Goal: Information Seeking & Learning: Check status

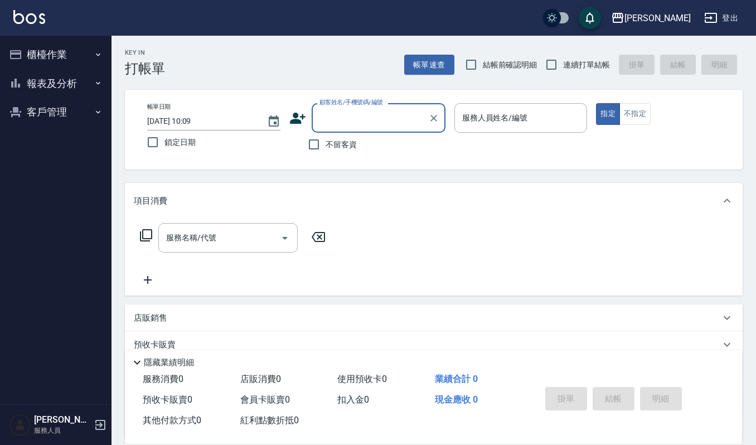
click at [39, 113] on button "客戶管理" at bounding box center [55, 112] width 103 height 29
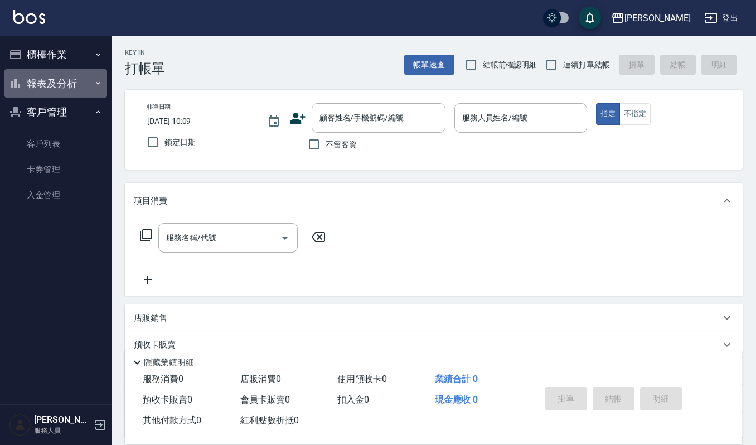
click at [47, 89] on button "報表及分析" at bounding box center [55, 83] width 103 height 29
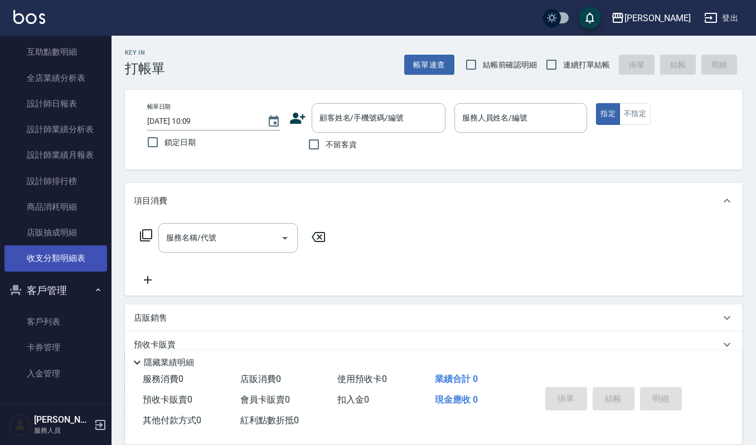
scroll to position [117, 0]
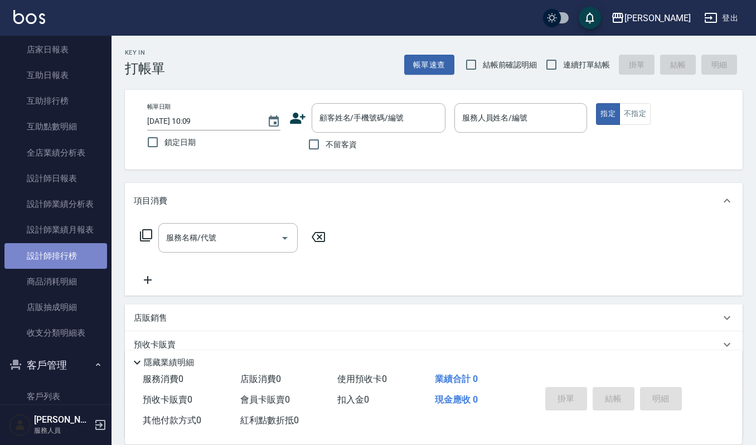
click at [67, 250] on link "設計師排行榜" at bounding box center [55, 256] width 103 height 26
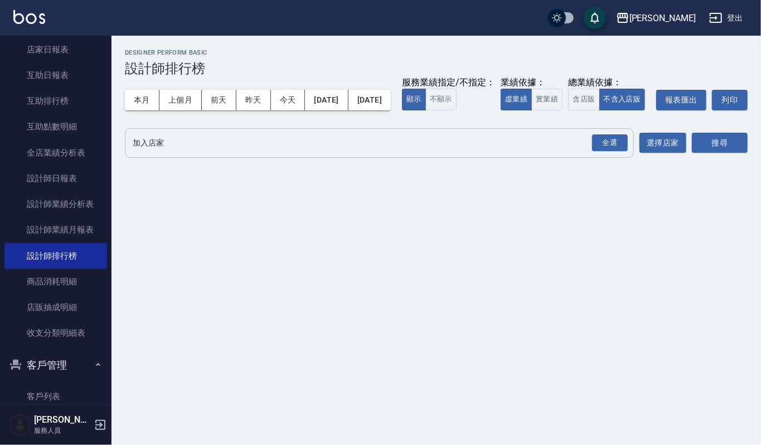
click at [154, 153] on input "加入店家" at bounding box center [371, 143] width 482 height 20
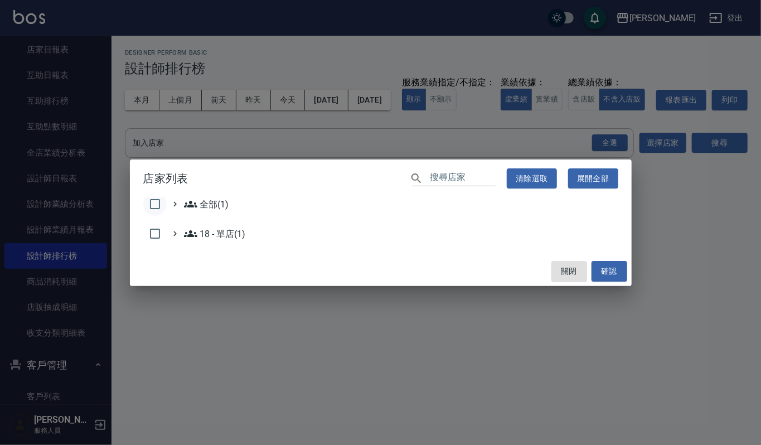
click at [154, 203] on input "checkbox" at bounding box center [154, 203] width 23 height 23
checkbox input "true"
click at [593, 269] on button "確認" at bounding box center [609, 271] width 36 height 21
checkbox input "false"
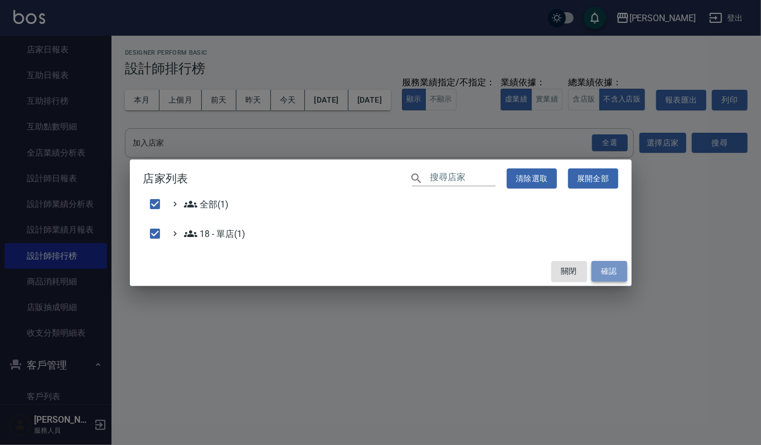
checkbox input "false"
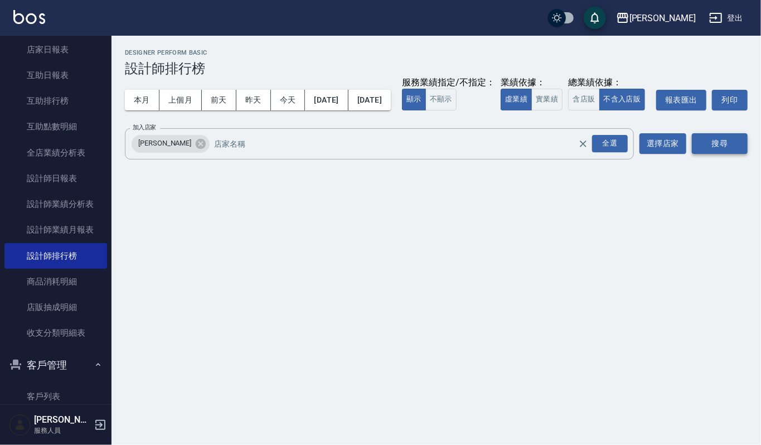
click at [729, 154] on button "搜尋" at bounding box center [720, 143] width 56 height 21
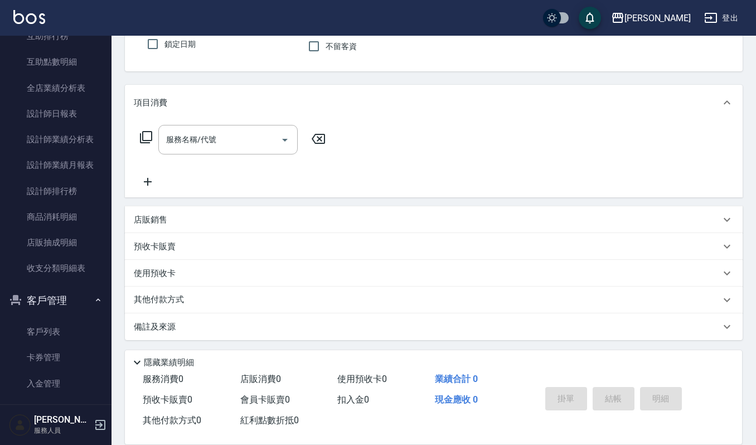
scroll to position [192, 0]
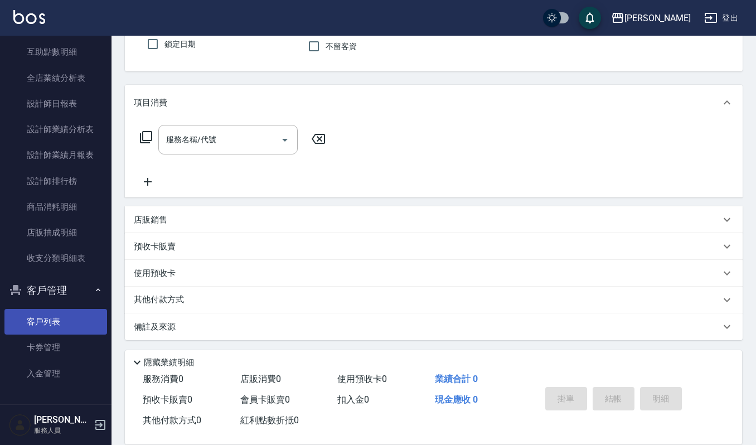
click at [53, 317] on link "客戶列表" at bounding box center [55, 322] width 103 height 26
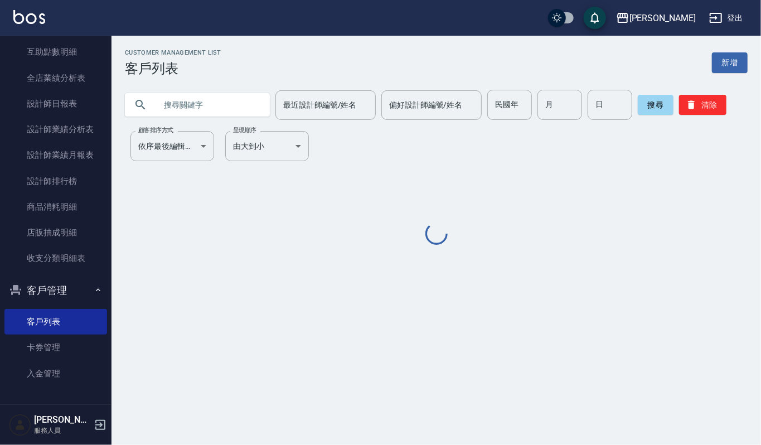
click at [194, 105] on input "text" at bounding box center [208, 105] width 105 height 30
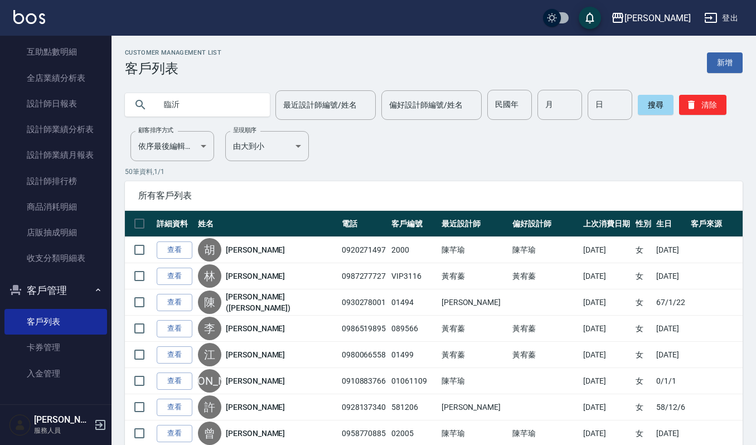
type input "林"
type input "一"
click at [646, 106] on button "搜尋" at bounding box center [656, 105] width 36 height 20
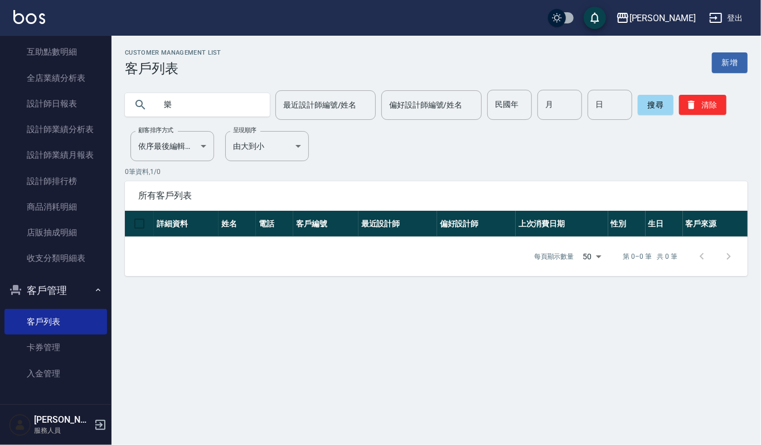
click at [181, 105] on input "樂" at bounding box center [208, 105] width 105 height 30
type input "樂"
click at [170, 103] on input "臨宜" at bounding box center [208, 105] width 105 height 30
click at [187, 109] on input "[PERSON_NAME]" at bounding box center [208, 105] width 105 height 30
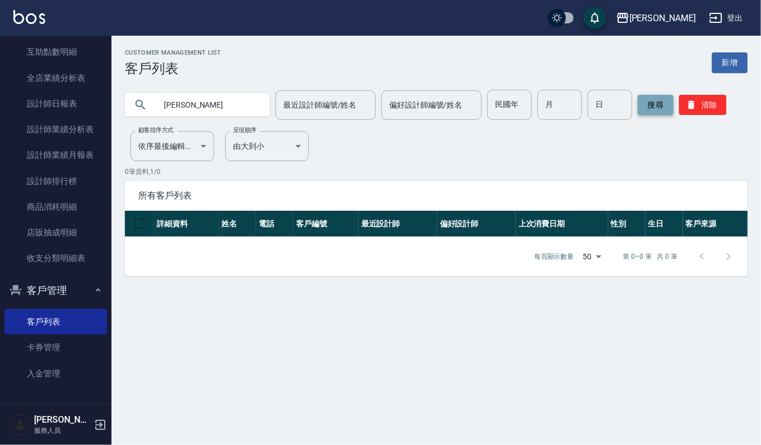
type input "[PERSON_NAME]"
click at [658, 101] on button "搜尋" at bounding box center [656, 105] width 36 height 20
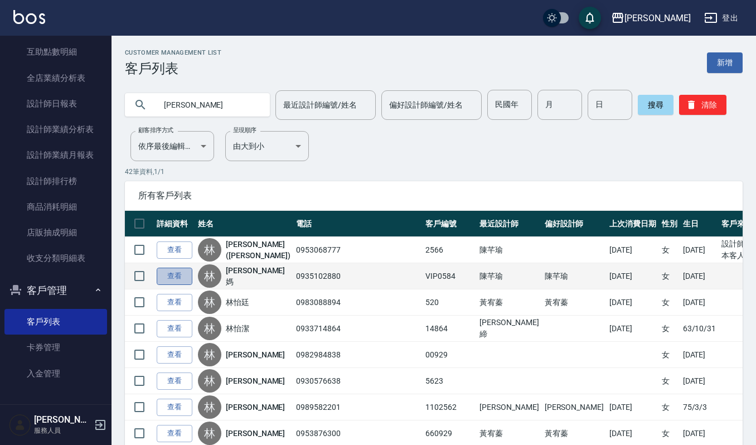
click at [167, 275] on link "查看" at bounding box center [175, 275] width 36 height 17
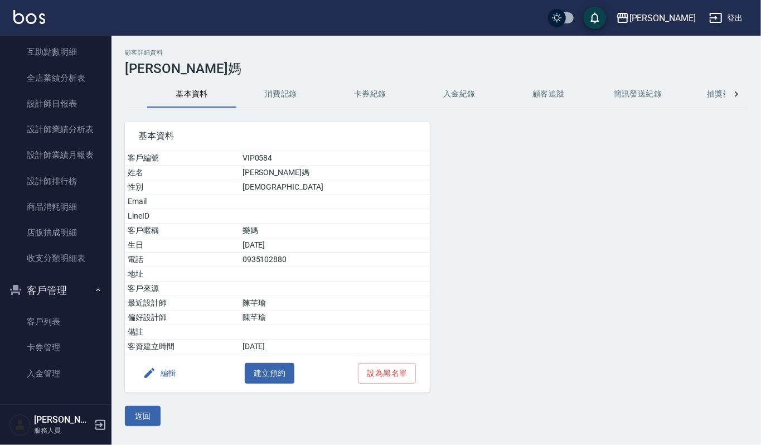
click at [275, 90] on button "消費記錄" at bounding box center [280, 94] width 89 height 27
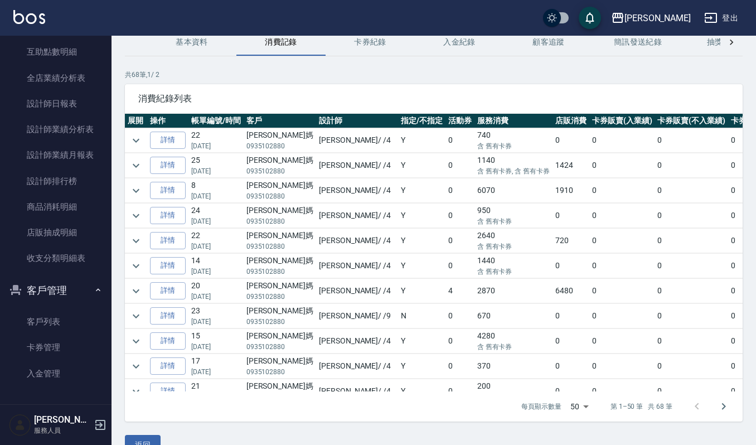
scroll to position [74, 0]
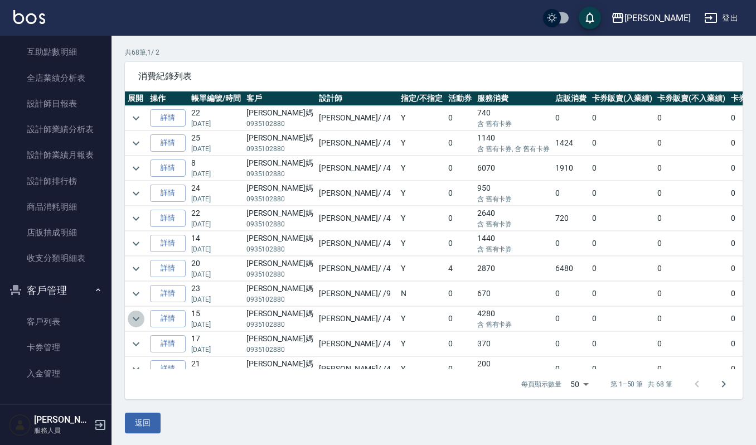
click at [130, 315] on icon "expand row" at bounding box center [135, 318] width 13 height 13
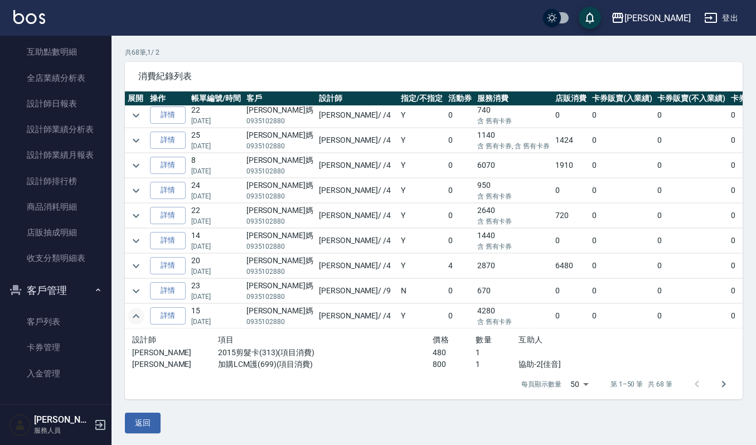
scroll to position [0, 0]
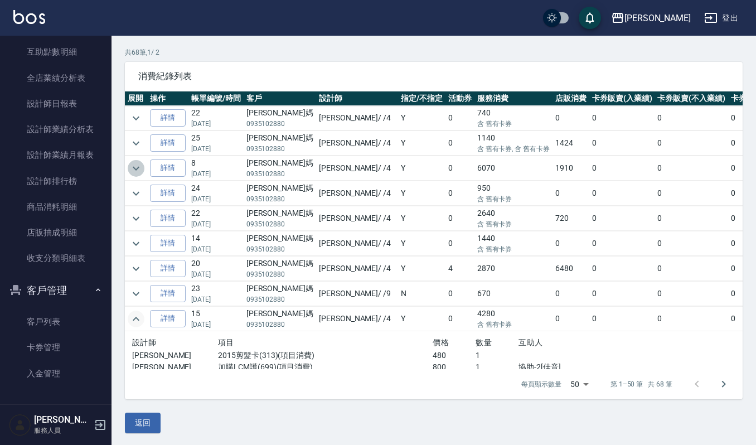
click at [133, 166] on icon "expand row" at bounding box center [135, 168] width 13 height 13
